Goal: Task Accomplishment & Management: Manage account settings

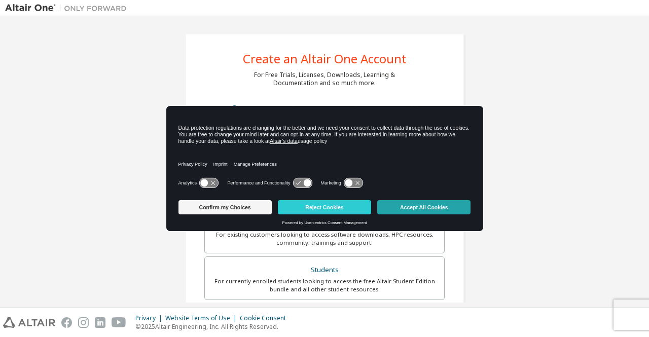
click at [457, 208] on button "Accept All Cookies" at bounding box center [424, 207] width 93 height 14
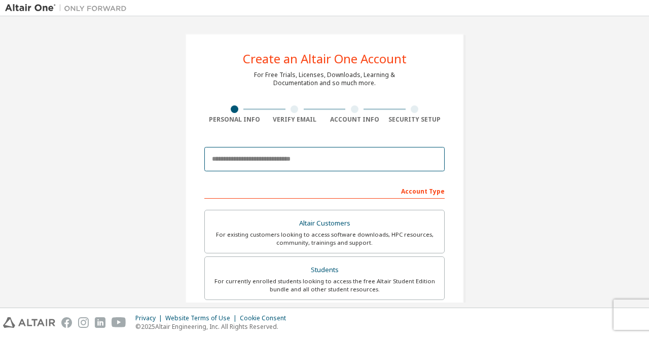
click at [317, 155] on input "email" at bounding box center [324, 159] width 241 height 24
type input "*"
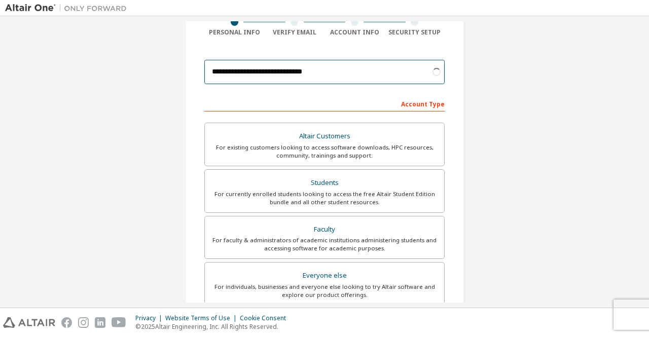
scroll to position [87, 0]
type input "**********"
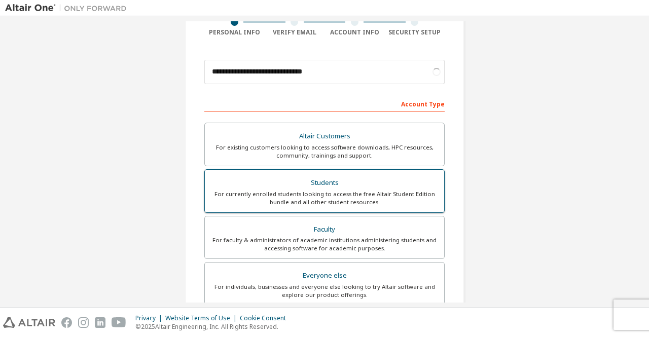
click at [266, 195] on div "For currently enrolled students looking to access the free Altair Student Editi…" at bounding box center [324, 198] width 227 height 16
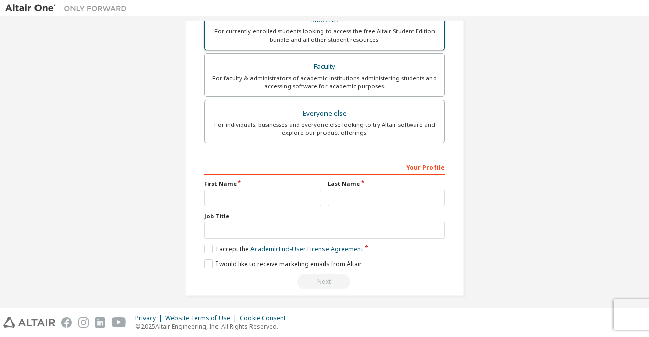
scroll to position [279, 0]
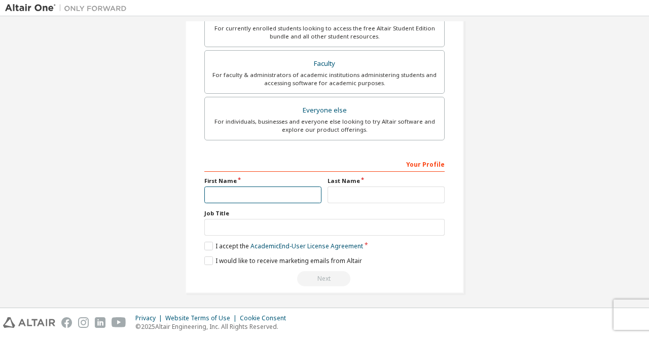
click at [268, 191] on input "text" at bounding box center [262, 195] width 117 height 17
type input "******"
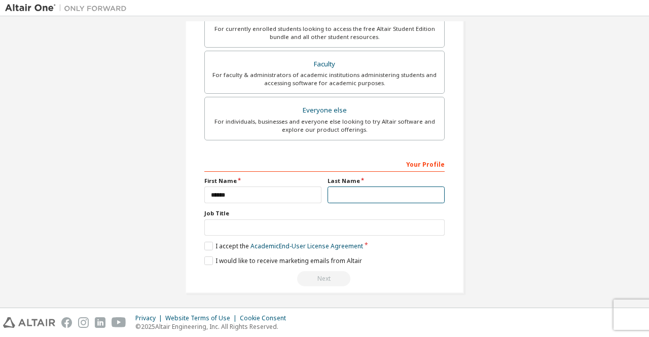
click at [378, 196] on input "text" at bounding box center [386, 195] width 117 height 17
type input "*"
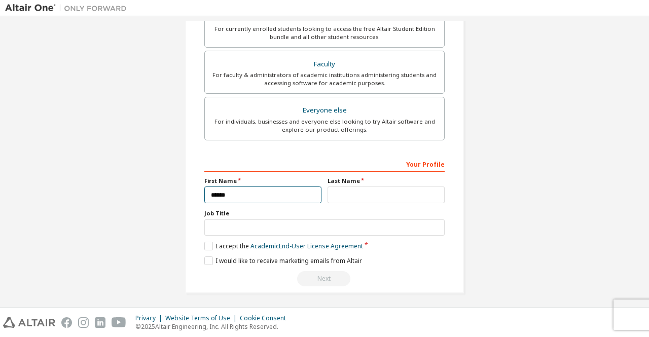
click at [245, 189] on input "******" at bounding box center [262, 195] width 117 height 17
type input "*"
type input "**********"
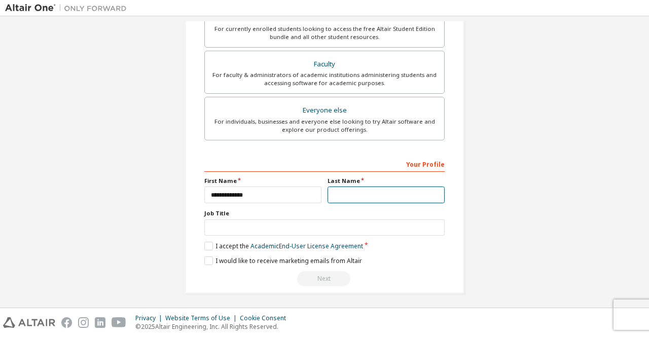
click at [367, 192] on input "text" at bounding box center [386, 195] width 117 height 17
type input "******"
click at [304, 212] on label "Job Title" at bounding box center [324, 214] width 241 height 8
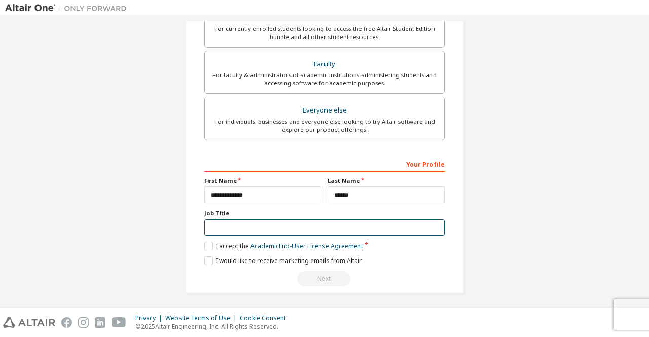
click at [252, 226] on input "text" at bounding box center [324, 228] width 241 height 17
type input "*******"
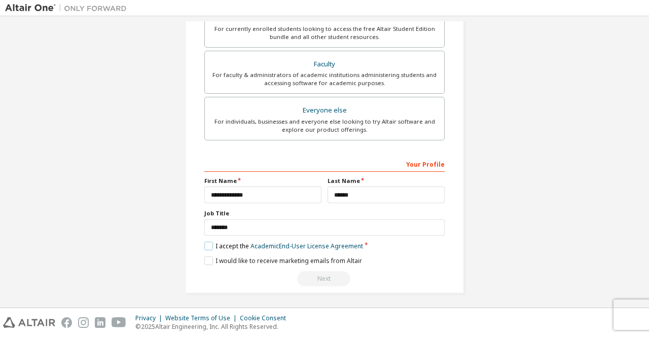
click at [206, 242] on label "I accept the Academic End-User License Agreement" at bounding box center [283, 246] width 159 height 9
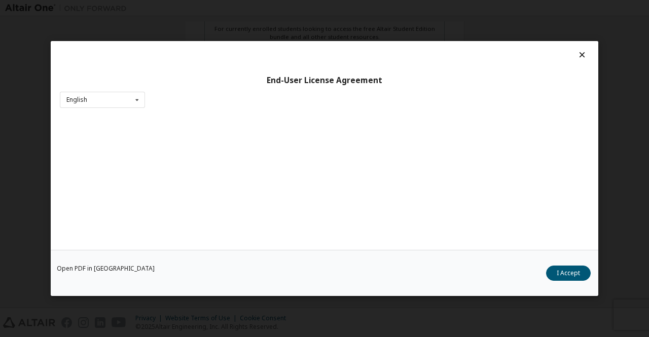
click at [210, 260] on div "Open PDF in New Tab I Accept" at bounding box center [325, 273] width 548 height 46
click at [572, 275] on button "I Accept" at bounding box center [568, 273] width 45 height 15
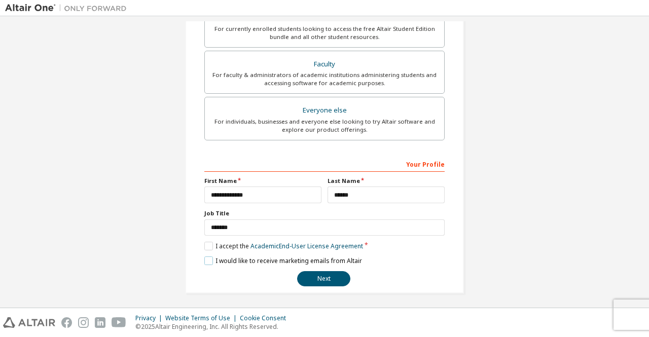
click at [207, 257] on label "I would like to receive marketing emails from Altair" at bounding box center [283, 261] width 158 height 9
click at [204, 257] on label "I would like to receive marketing emails from Altair" at bounding box center [283, 261] width 158 height 9
click at [209, 258] on label "I would like to receive marketing emails from Altair" at bounding box center [283, 261] width 158 height 9
click at [328, 281] on button "Next" at bounding box center [323, 278] width 53 height 15
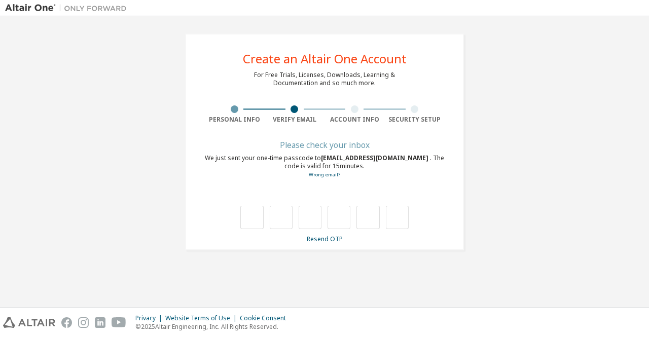
type input "*"
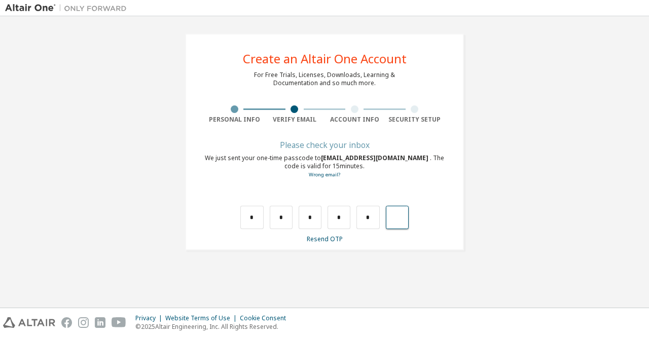
type input "*"
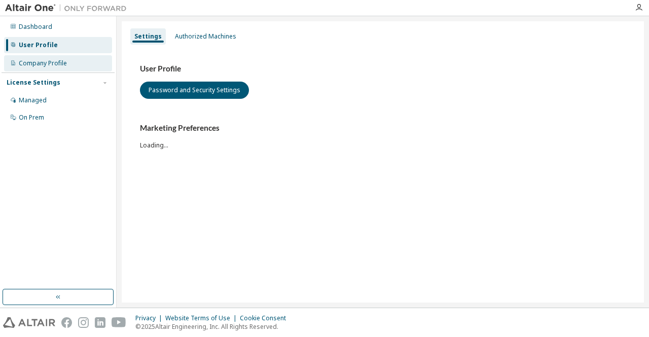
click at [75, 65] on div "Company Profile" at bounding box center [58, 63] width 108 height 16
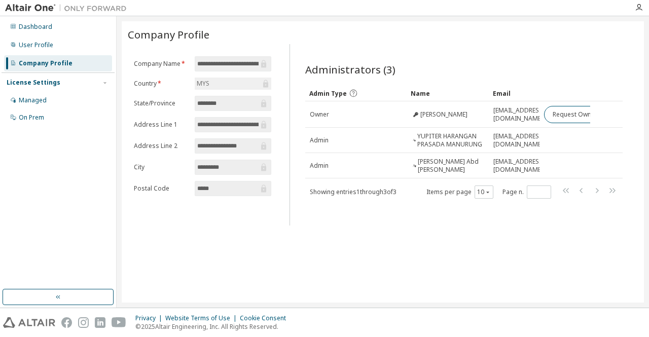
click at [84, 63] on div "Company Profile" at bounding box center [58, 63] width 108 height 16
click at [63, 98] on div "Managed" at bounding box center [58, 100] width 108 height 16
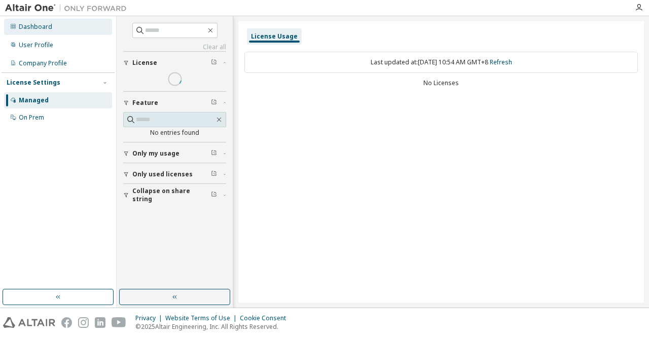
click at [61, 32] on div "Dashboard" at bounding box center [58, 27] width 108 height 16
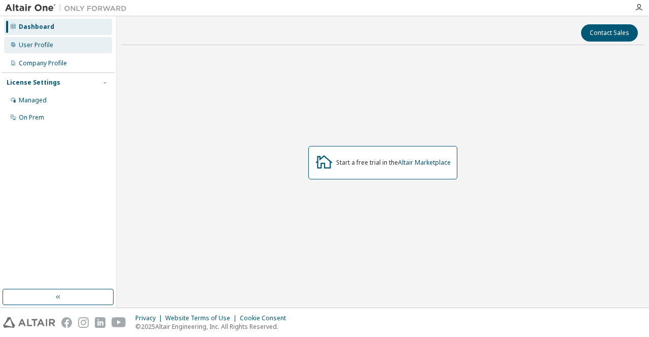
click at [95, 50] on div "User Profile" at bounding box center [58, 45] width 108 height 16
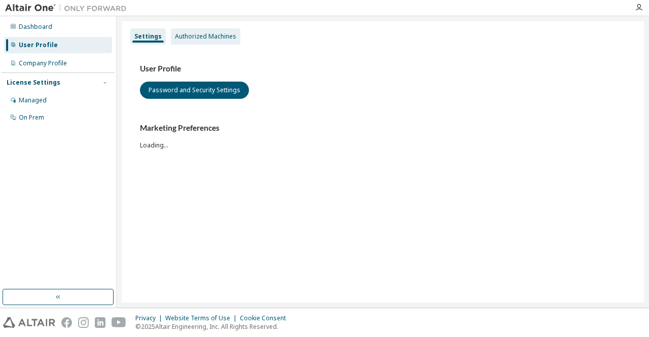
click at [196, 40] on div "Authorized Machines" at bounding box center [205, 36] width 61 height 8
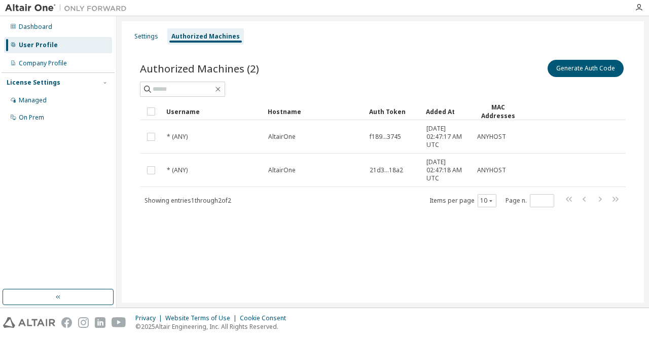
click at [161, 41] on div "Settings Authorized Machines" at bounding box center [383, 36] width 510 height 18
click at [150, 36] on div "Settings" at bounding box center [146, 36] width 24 height 8
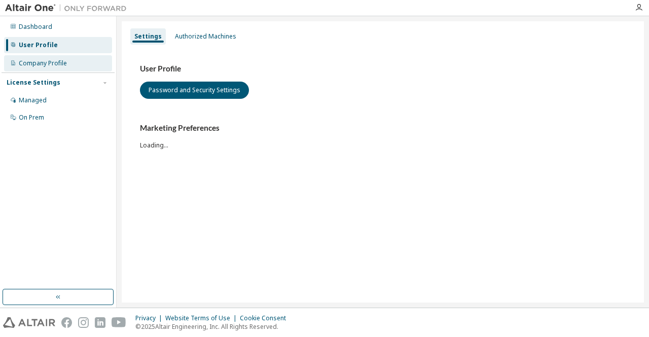
click at [71, 59] on div "Company Profile" at bounding box center [58, 63] width 108 height 16
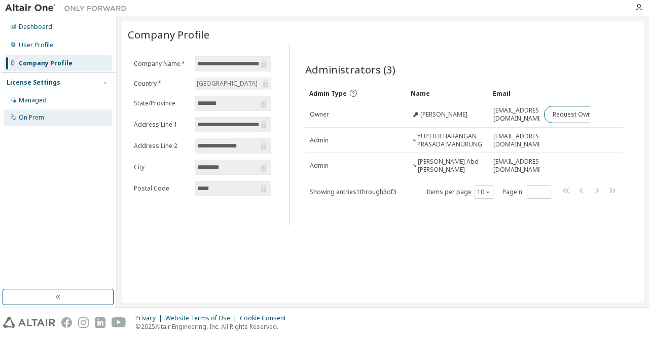
scroll to position [0, 13]
